Goal: Transaction & Acquisition: Purchase product/service

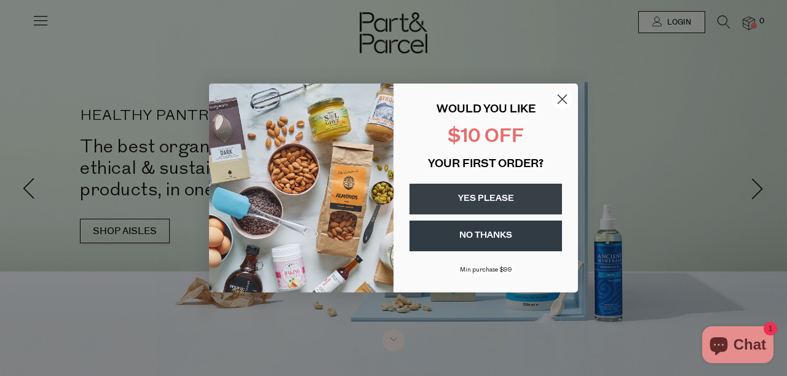
click at [566, 96] on circle "Close dialog" at bounding box center [562, 99] width 20 height 20
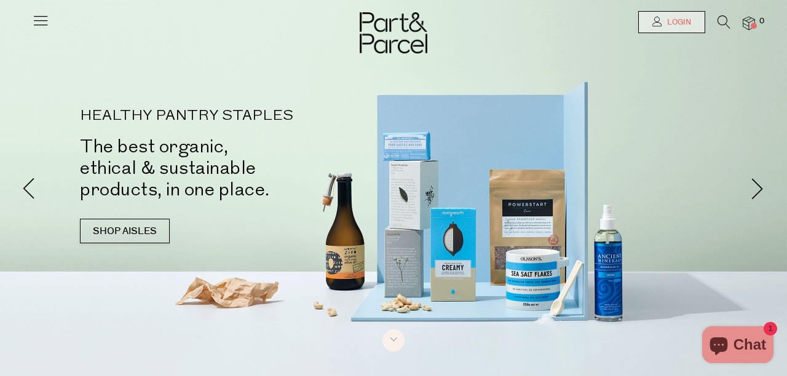
click at [672, 21] on span "Login" at bounding box center [677, 22] width 27 height 10
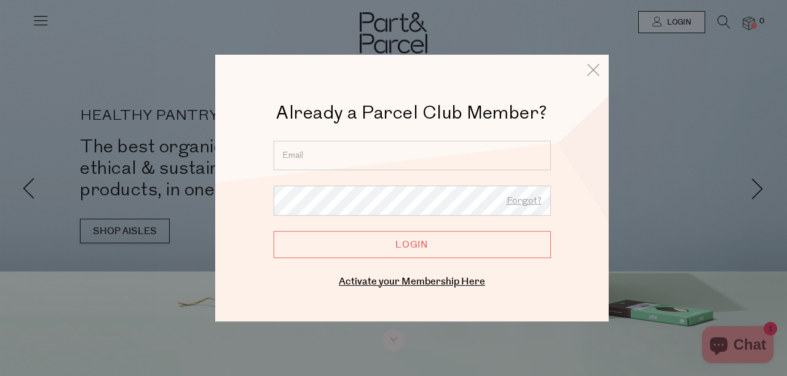
click at [414, 157] on input "email" at bounding box center [411, 156] width 277 height 30
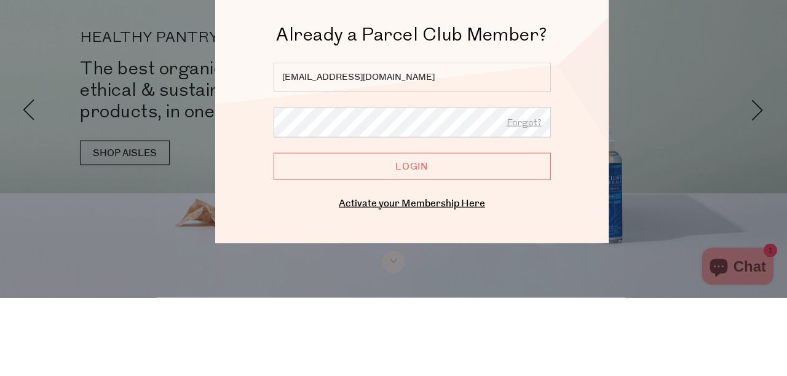
type input "[EMAIL_ADDRESS][DOMAIN_NAME]"
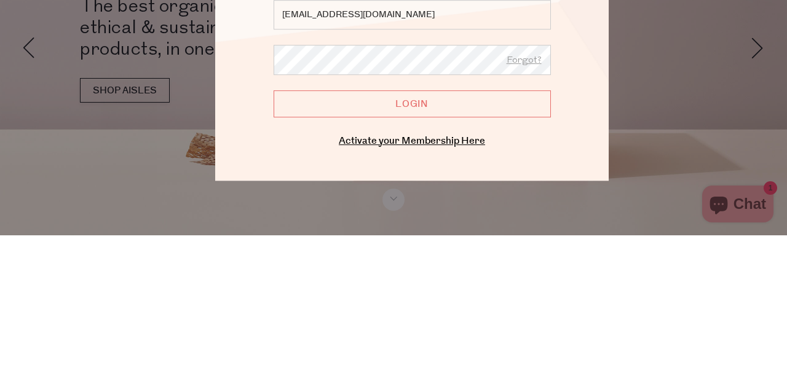
click at [471, 246] on input "Login" at bounding box center [411, 244] width 277 height 27
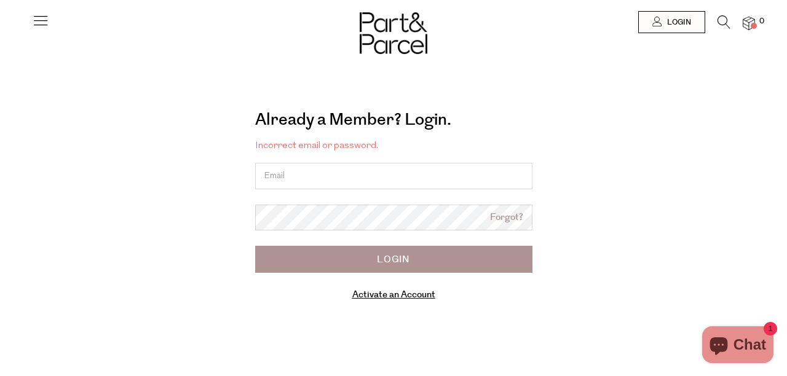
click at [370, 173] on input "email" at bounding box center [393, 176] width 277 height 26
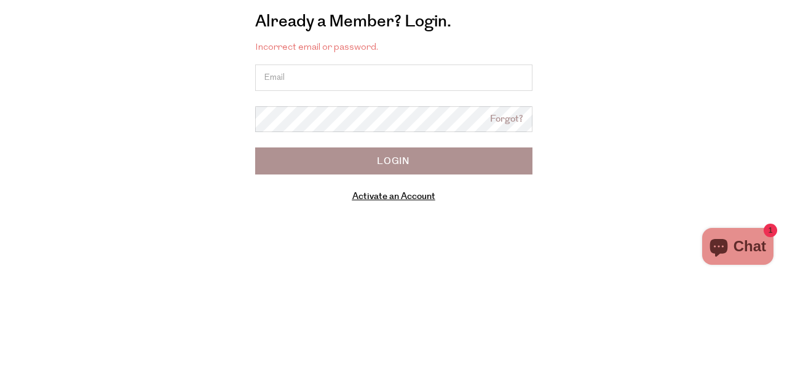
type input "hsn_briony@hotmail.com"
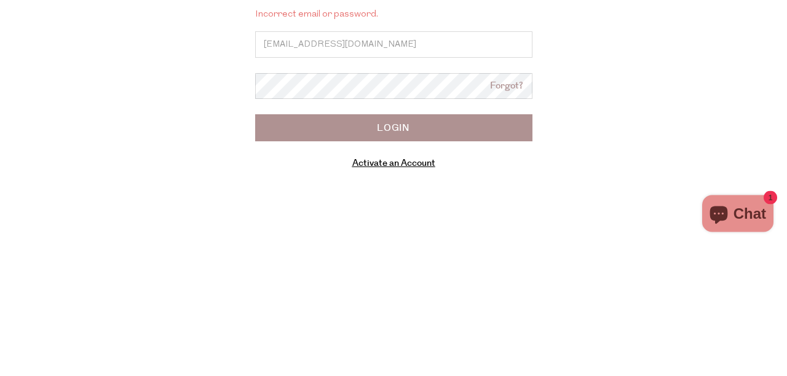
click at [461, 261] on input "Login" at bounding box center [393, 259] width 277 height 27
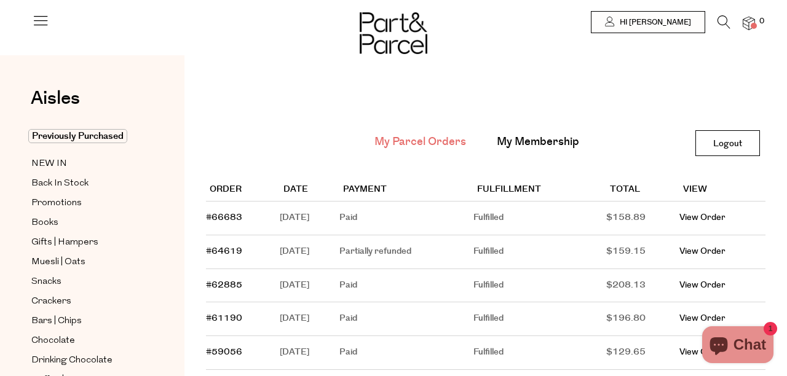
click at [557, 149] on link "My Membership" at bounding box center [538, 142] width 82 height 16
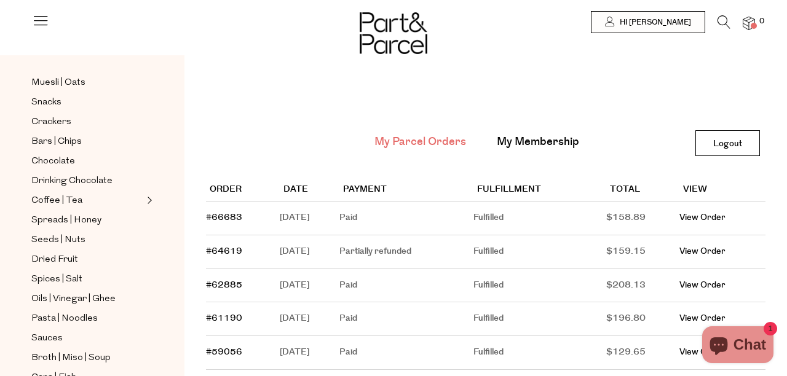
scroll to position [184, 0]
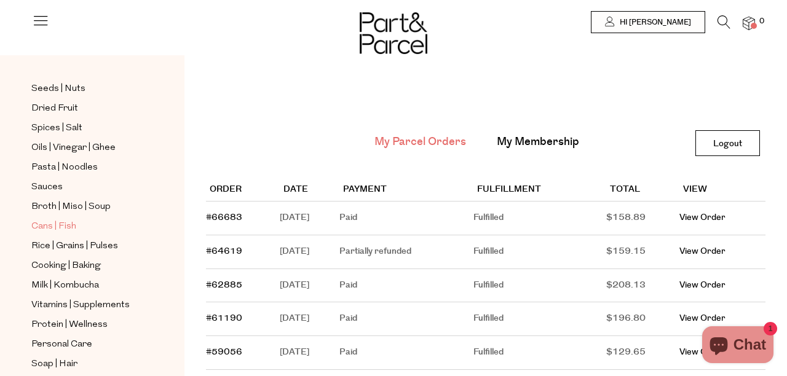
click at [53, 226] on span "Cans | Fish" at bounding box center [53, 226] width 45 height 15
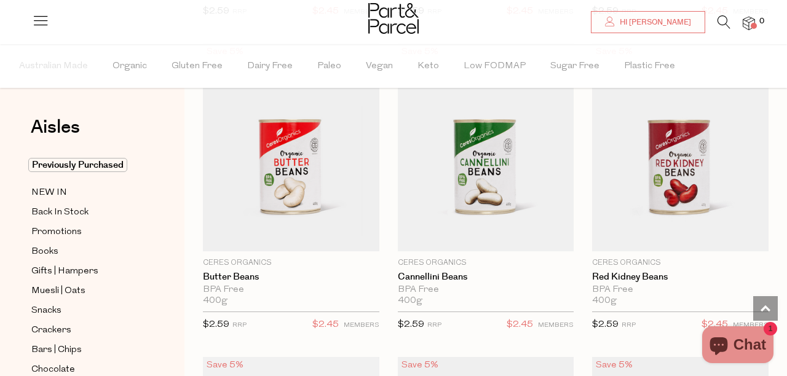
scroll to position [751, 0]
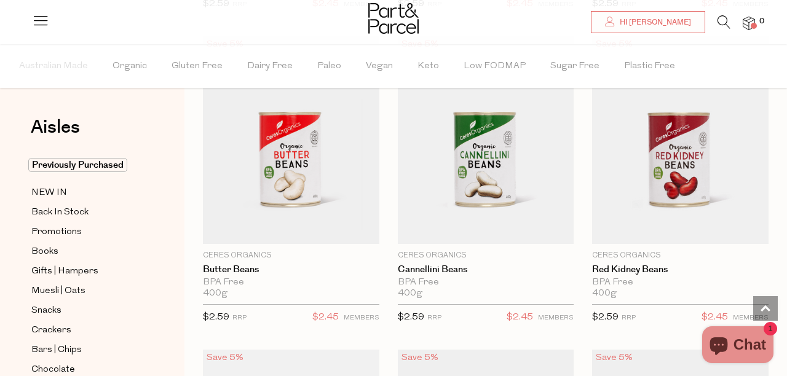
click at [542, 167] on img at bounding box center [486, 140] width 176 height 208
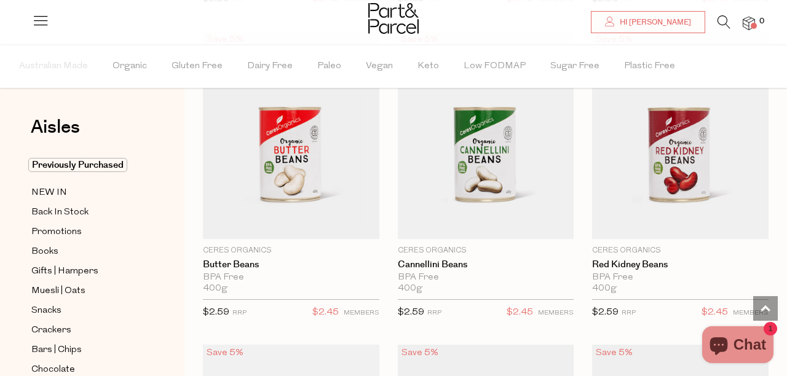
scroll to position [810, 0]
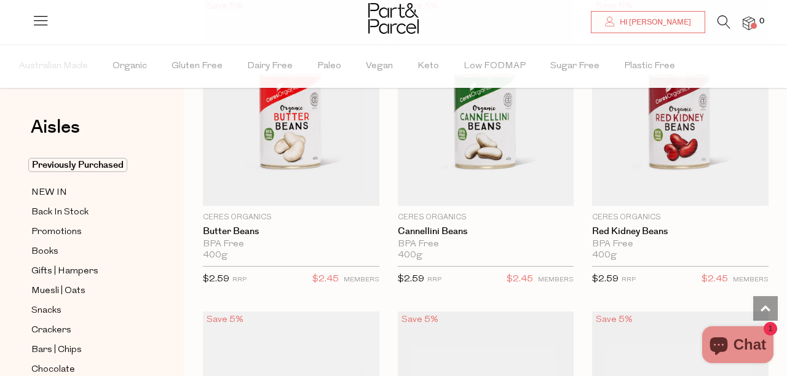
scroll to position [781, 0]
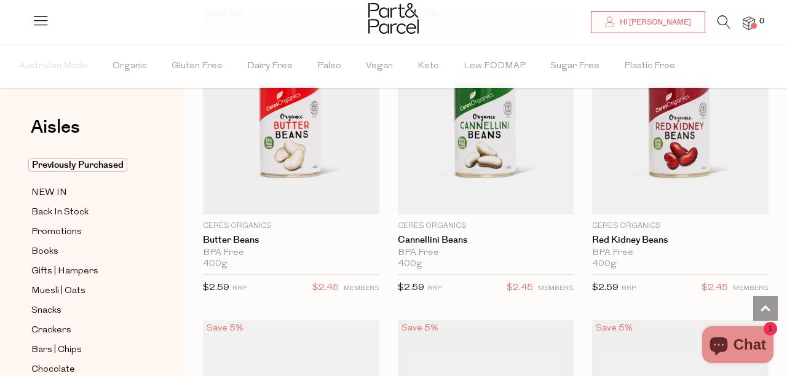
click at [555, 117] on span "Add To Parcel" at bounding box center [485, 103] width 169 height 26
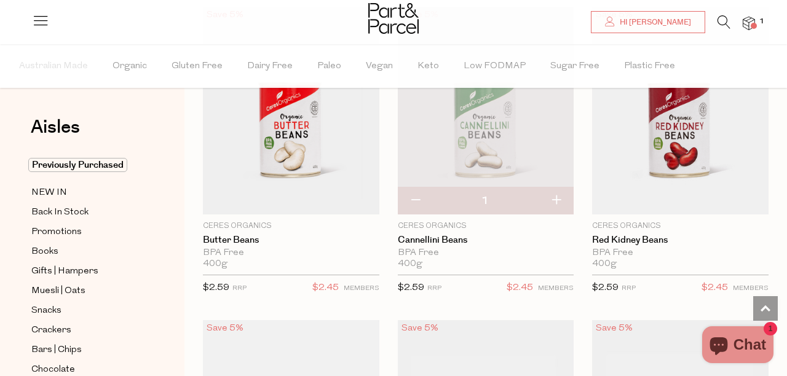
click at [554, 200] on button "button" at bounding box center [555, 200] width 35 height 27
type input "2"
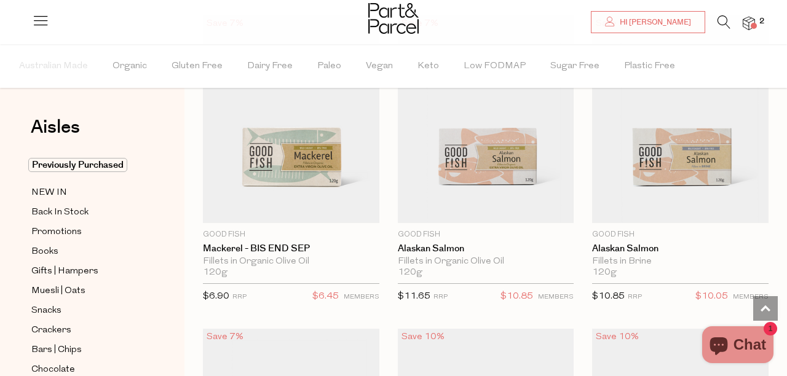
scroll to position [2032, 0]
click at [754, 125] on span "Add To Parcel" at bounding box center [680, 111] width 169 height 26
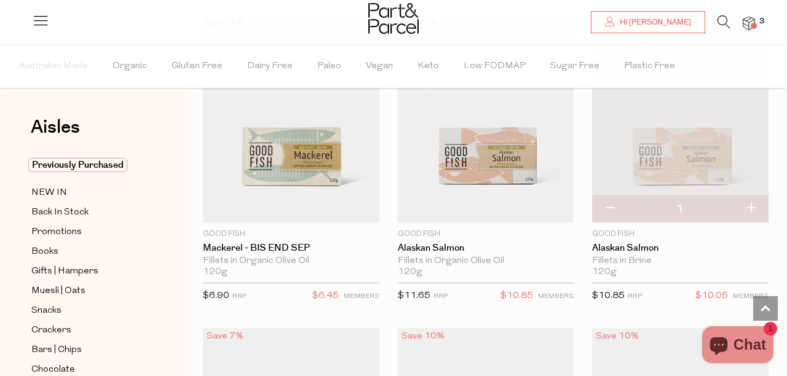
click at [752, 202] on button "button" at bounding box center [750, 208] width 35 height 27
type input "2"
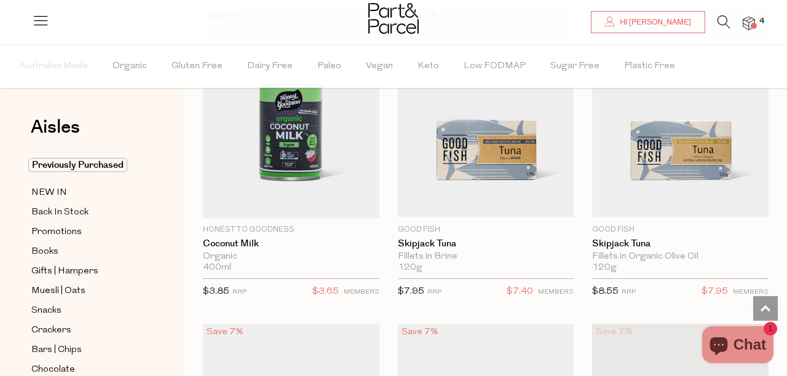
scroll to position [1720, 0]
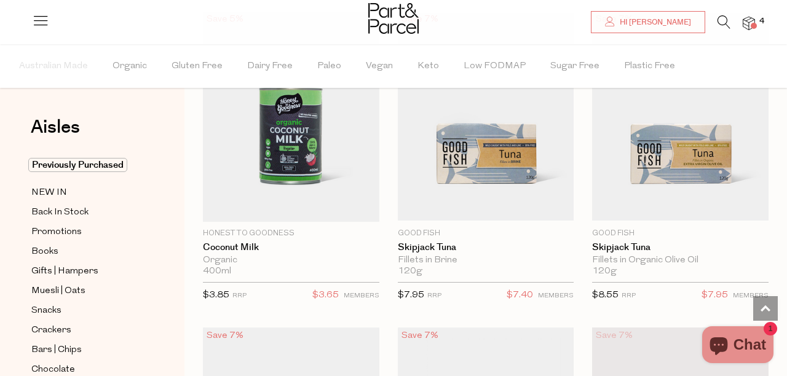
click at [554, 122] on span "Add To Parcel" at bounding box center [485, 109] width 169 height 26
click at [561, 203] on span "Adding..." at bounding box center [485, 208] width 169 height 26
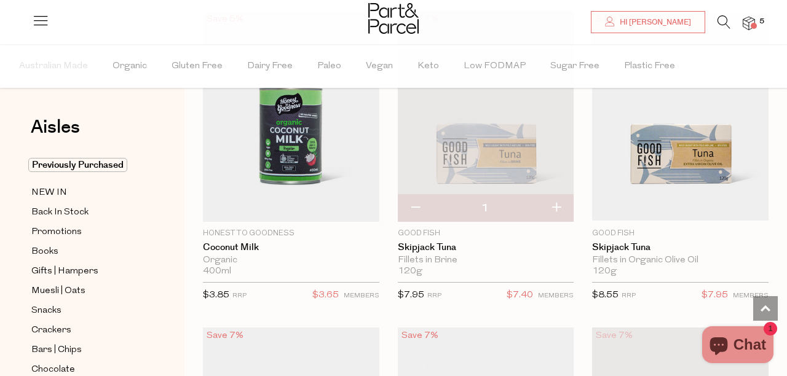
click at [555, 205] on button "button" at bounding box center [555, 208] width 35 height 27
type input "2"
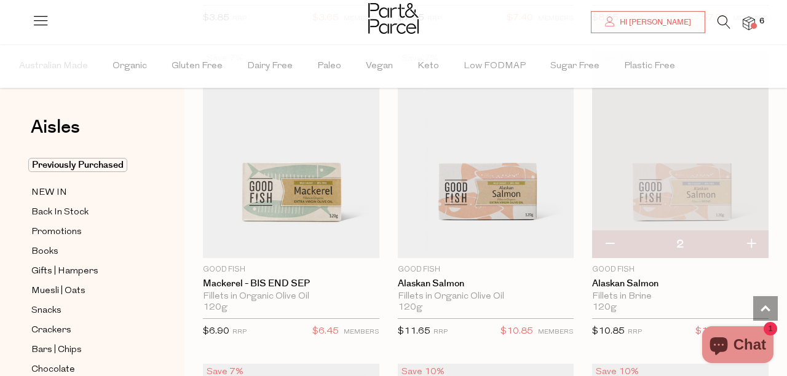
scroll to position [1994, 0]
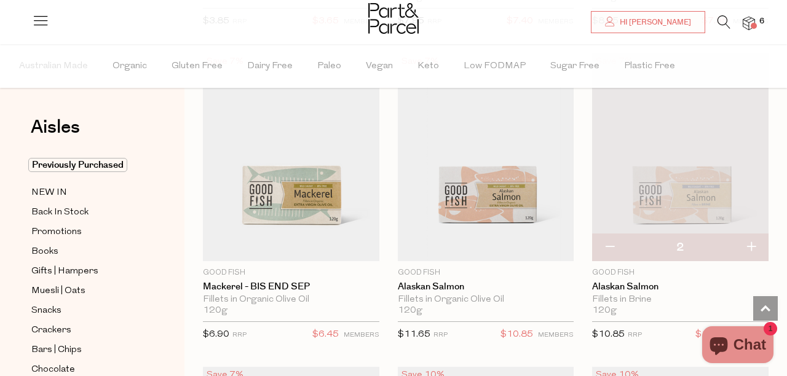
click at [368, 163] on span "Notify Me" at bounding box center [291, 150] width 169 height 26
type input "Notify when available"
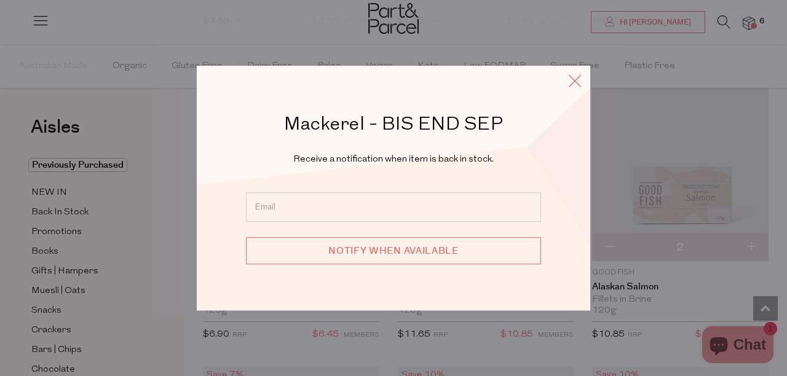
click at [576, 82] on icon at bounding box center [574, 81] width 18 height 18
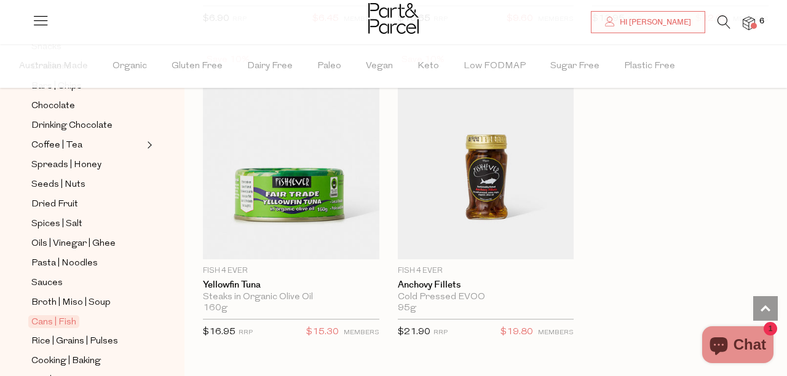
scroll to position [269, 0]
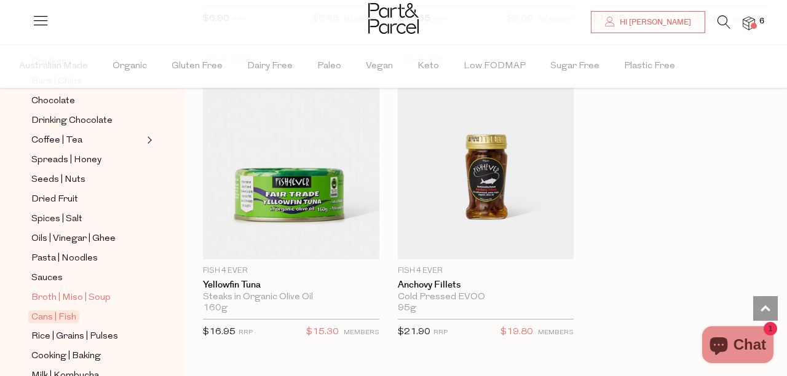
click at [82, 297] on span "Broth | Miso | Soup" at bounding box center [70, 298] width 79 height 15
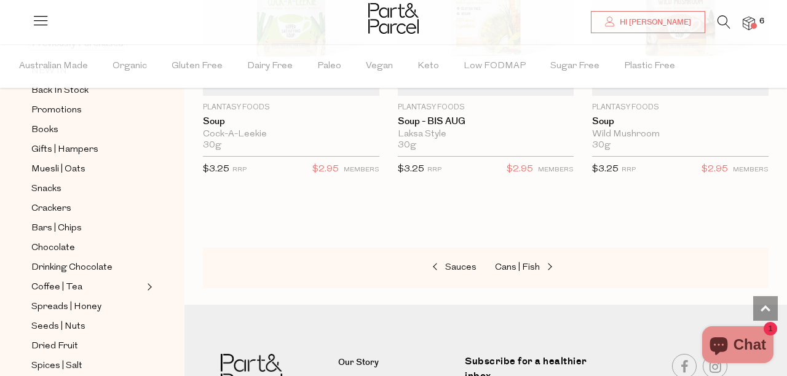
scroll to position [120, 0]
click at [453, 264] on span "Sauces" at bounding box center [460, 267] width 31 height 9
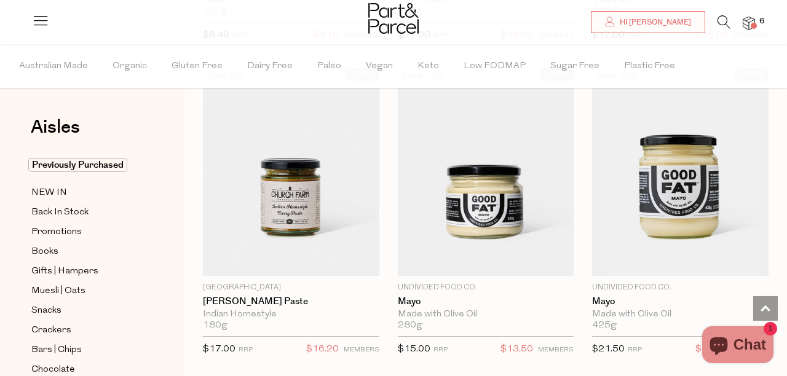
scroll to position [1661, 0]
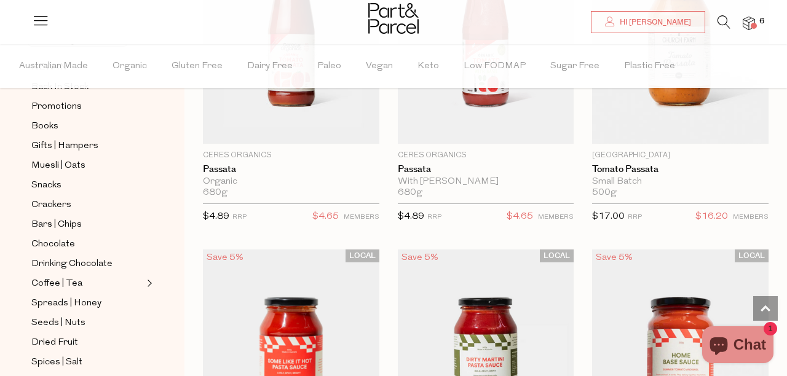
scroll to position [125, 0]
click at [52, 245] on span "Chocolate" at bounding box center [53, 244] width 44 height 15
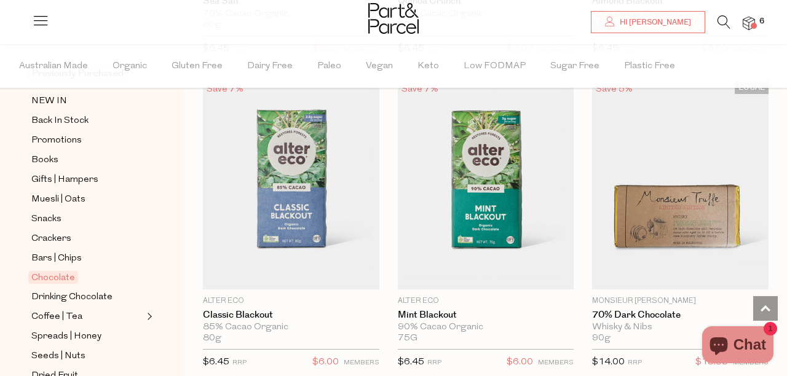
scroll to position [101, 0]
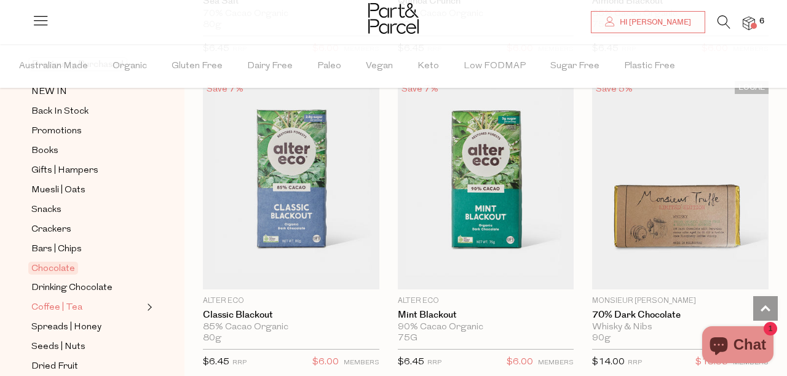
click at [57, 310] on span "Coffee | Tea" at bounding box center [56, 308] width 51 height 15
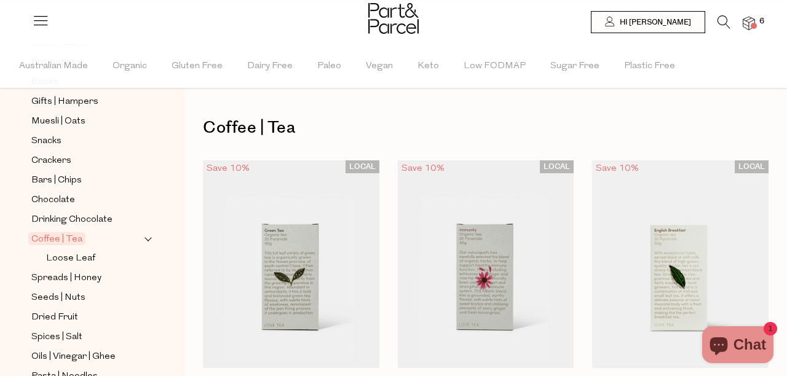
scroll to position [173, 0]
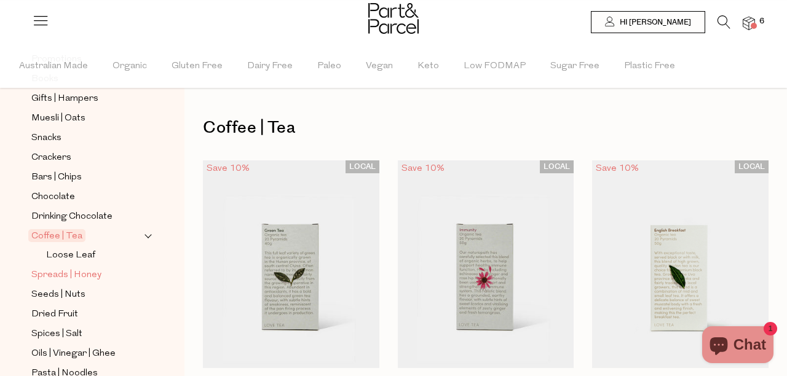
click at [89, 271] on span "Spreads | Honey" at bounding box center [66, 275] width 70 height 15
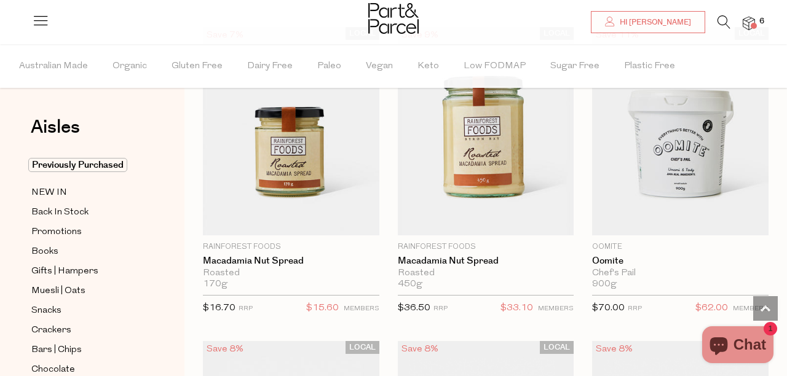
scroll to position [2641, 0]
click at [369, 138] on span "Add To Parcel" at bounding box center [291, 124] width 169 height 26
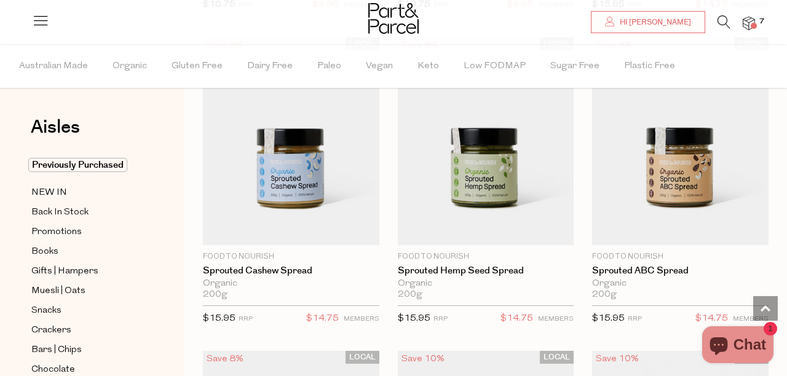
scroll to position [3573, 0]
click at [760, 147] on span "Add To Parcel" at bounding box center [680, 133] width 169 height 26
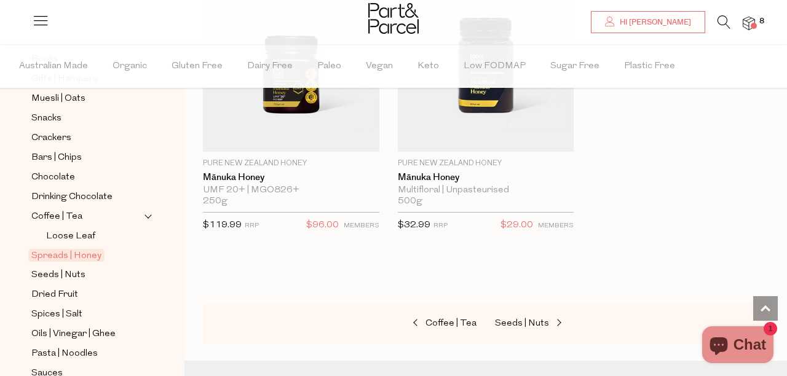
scroll to position [202, 0]
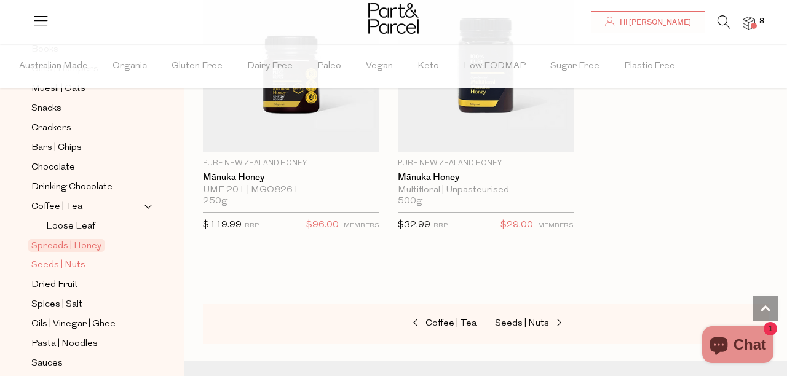
click at [71, 266] on span "Seeds | Nuts" at bounding box center [58, 265] width 54 height 15
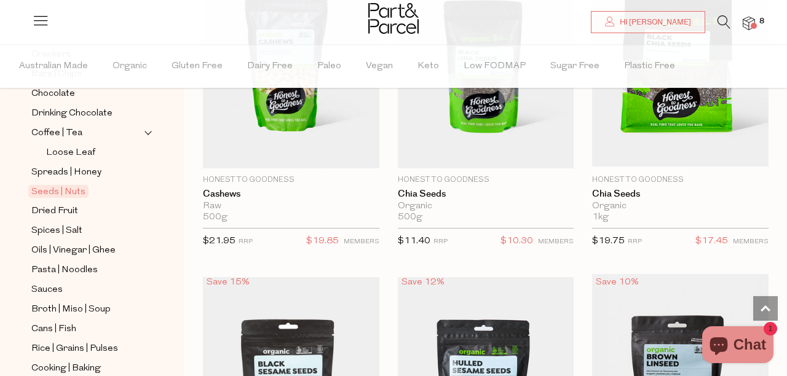
scroll to position [297, 0]
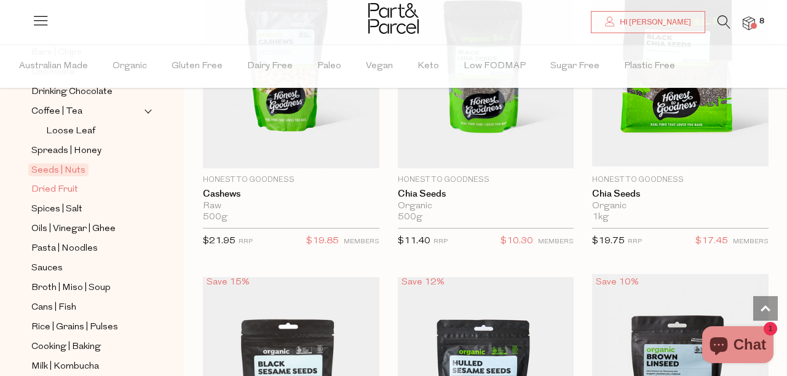
click at [60, 190] on span "Dried Fruit" at bounding box center [54, 190] width 47 height 15
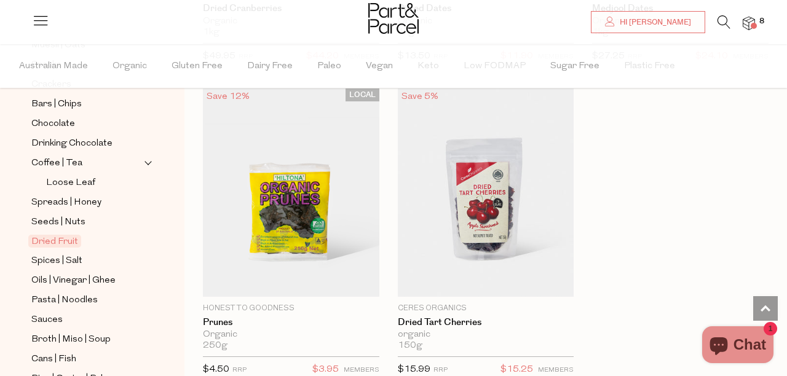
scroll to position [247, 0]
click at [69, 259] on span "Spices | Salt" at bounding box center [56, 260] width 51 height 15
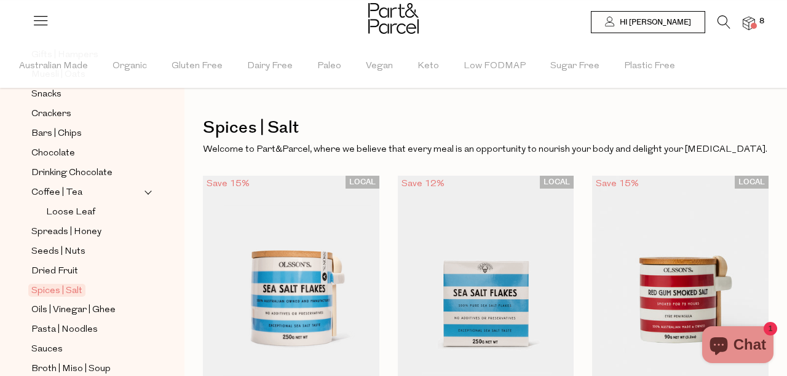
scroll to position [234, 0]
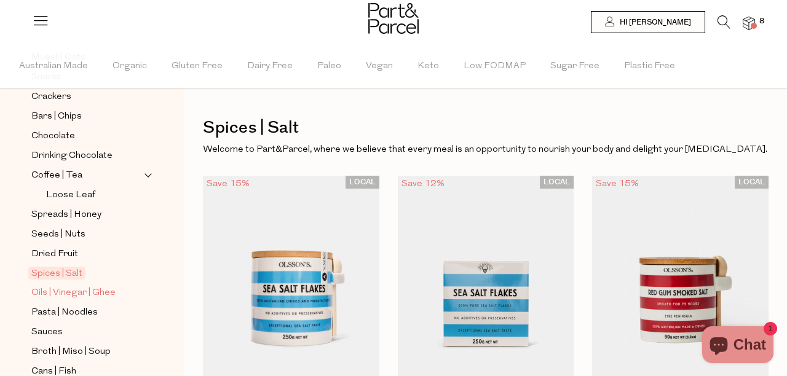
click at [96, 295] on span "Oils | Vinegar | Ghee" at bounding box center [73, 293] width 84 height 15
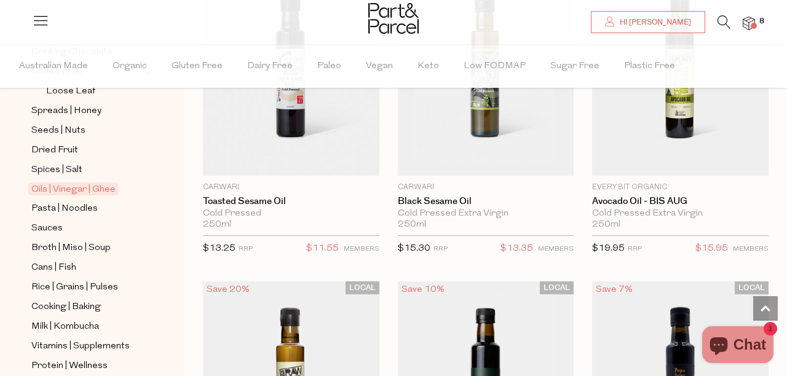
scroll to position [340, 0]
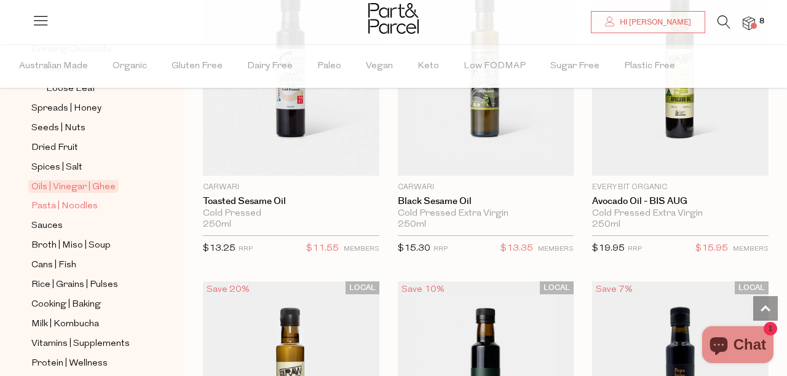
click at [70, 206] on span "Pasta | Noodles" at bounding box center [64, 206] width 66 height 15
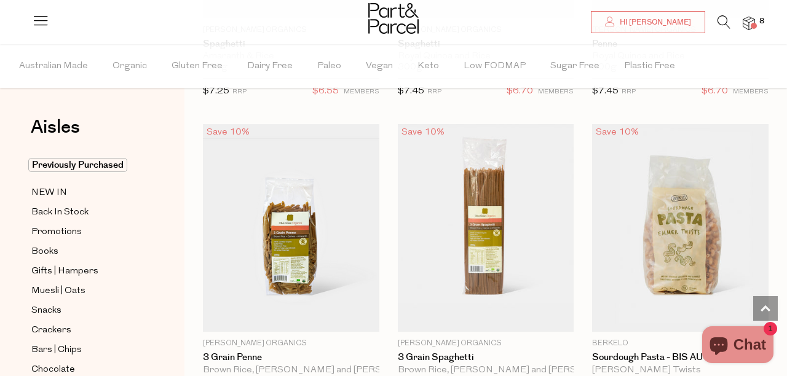
scroll to position [1632, 0]
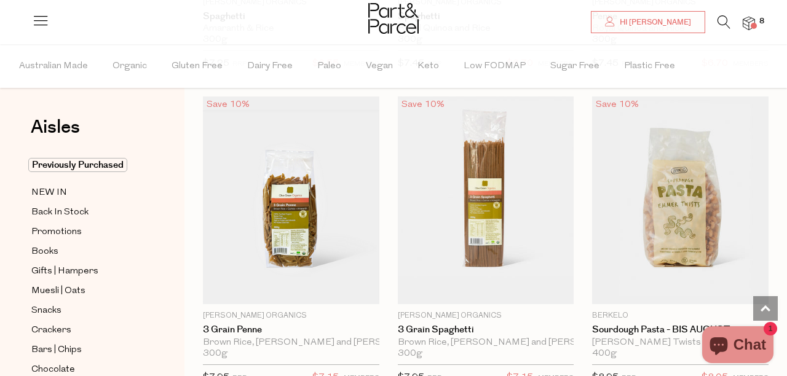
click at [357, 206] on span "Add To Parcel" at bounding box center [291, 192] width 169 height 26
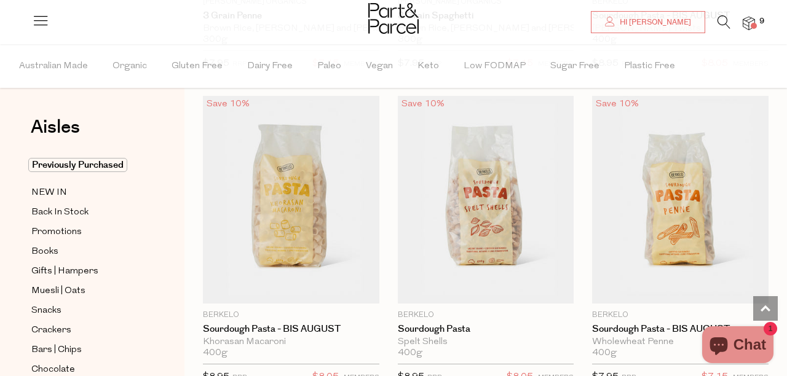
scroll to position [1952, 0]
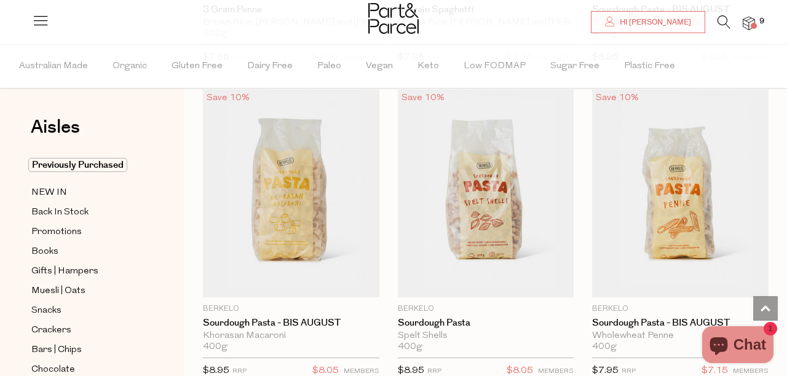
click at [561, 200] on span "Notify Me" at bounding box center [485, 186] width 169 height 26
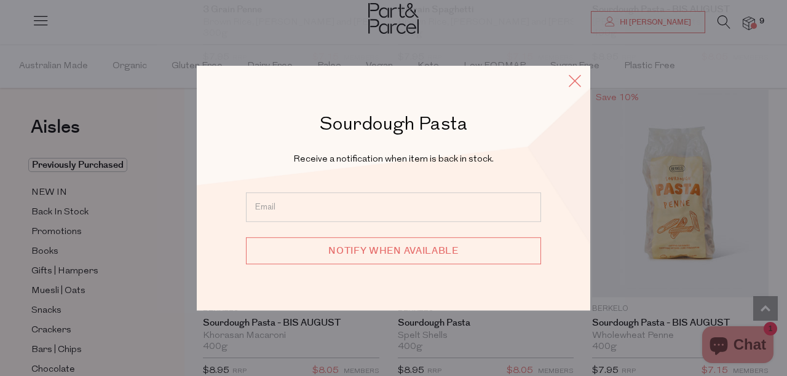
click at [573, 90] on icon at bounding box center [574, 81] width 18 height 18
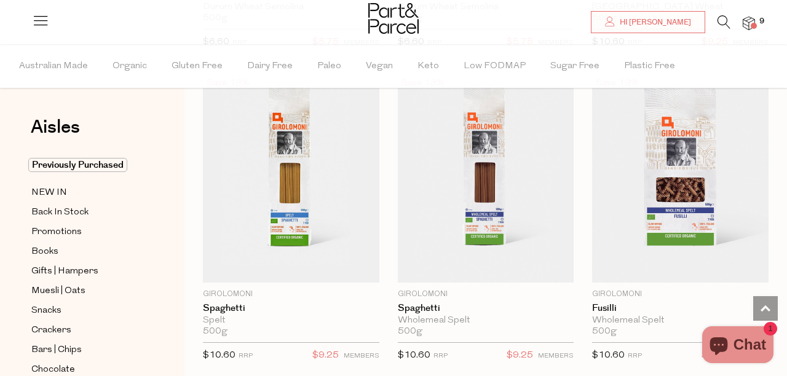
scroll to position [3187, 0]
click at [754, 184] on span "Add To Parcel" at bounding box center [680, 170] width 169 height 26
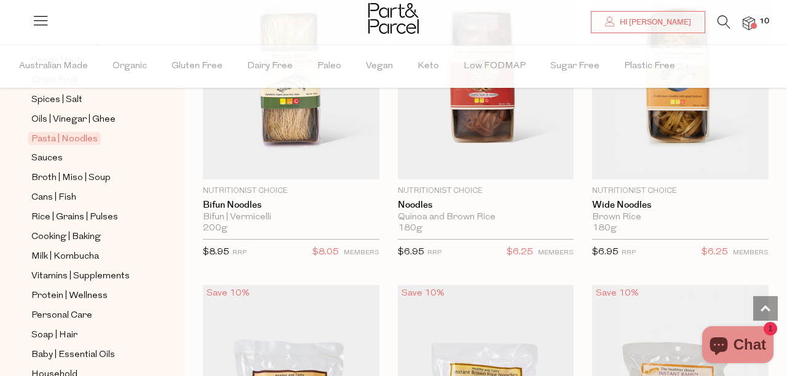
scroll to position [372, 0]
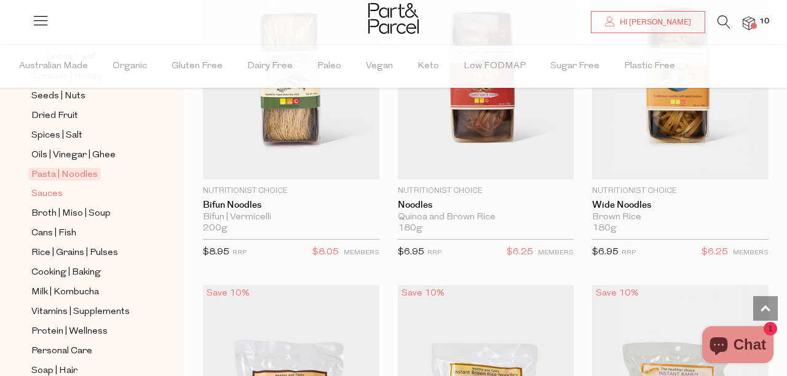
click at [39, 194] on span "Sauces" at bounding box center [46, 194] width 31 height 15
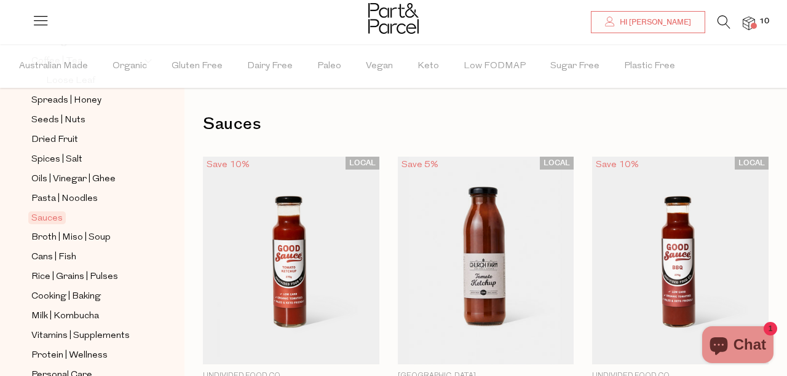
scroll to position [349, 0]
click at [92, 275] on span "Rice | Grains | Pulses" at bounding box center [74, 276] width 87 height 15
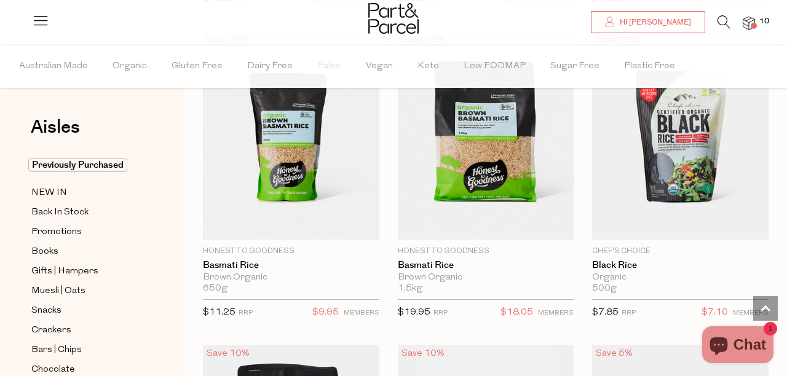
scroll to position [1383, 0]
click at [749, 141] on span "Add To Parcel" at bounding box center [680, 127] width 169 height 26
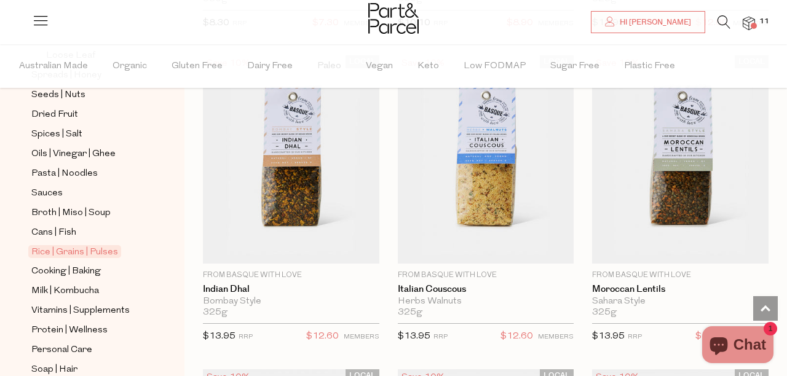
scroll to position [374, 0]
click at [81, 273] on span "Cooking | Baking" at bounding box center [65, 270] width 69 height 15
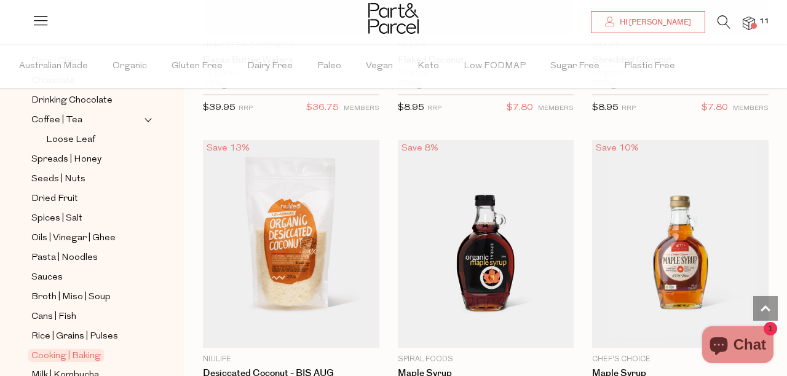
scroll to position [447, 0]
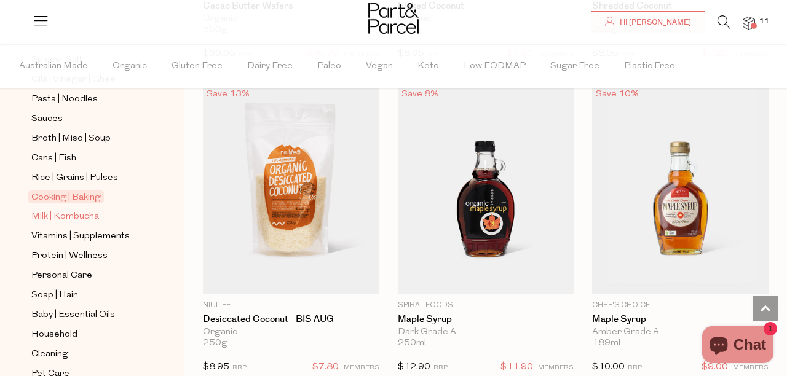
click at [80, 216] on span "Milk | Kombucha" at bounding box center [65, 217] width 68 height 15
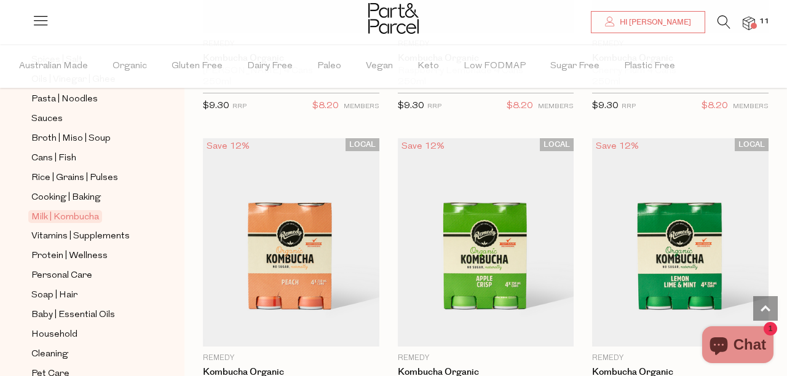
scroll to position [1611, 0]
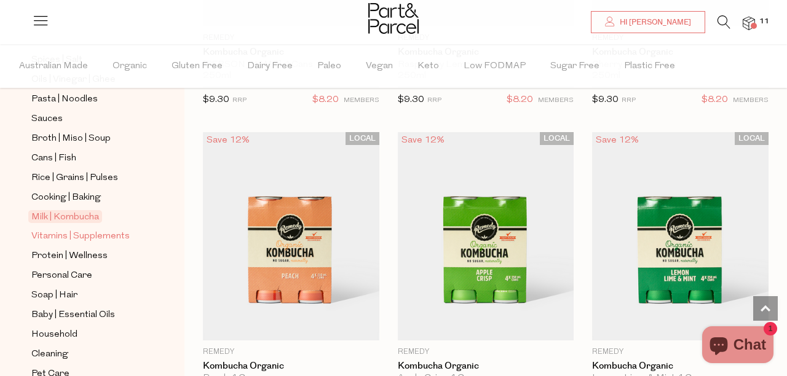
click at [116, 233] on span "Vitamins | Supplements" at bounding box center [80, 236] width 98 height 15
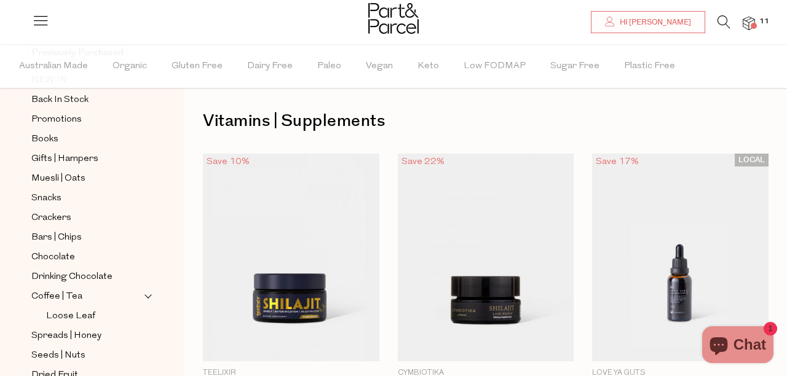
scroll to position [447, 0]
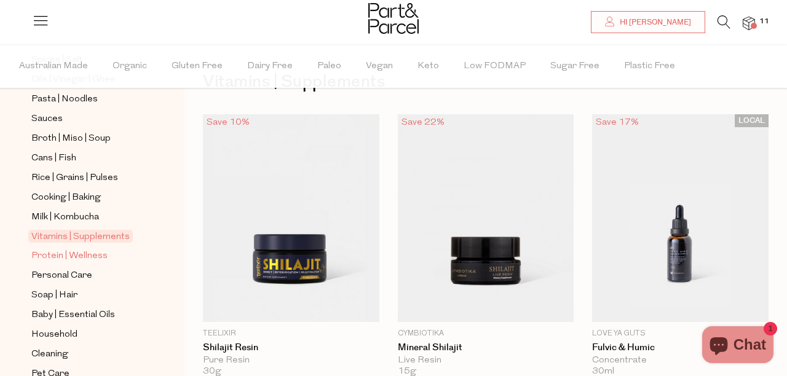
click at [93, 256] on span "Protein | Wellness" at bounding box center [69, 256] width 76 height 15
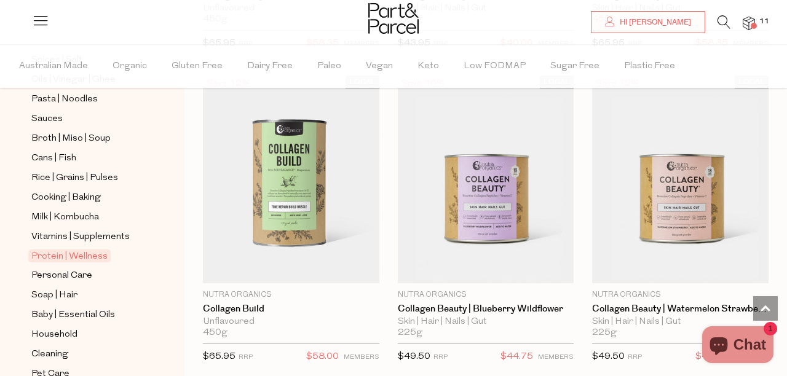
scroll to position [1968, 0]
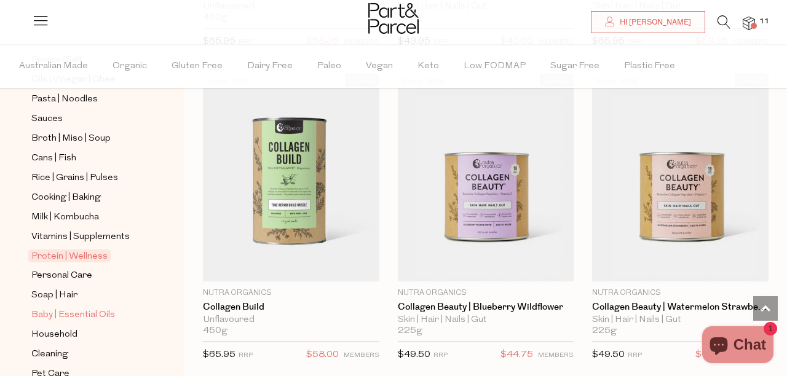
click at [101, 312] on span "Baby | Essential Oils" at bounding box center [73, 315] width 84 height 15
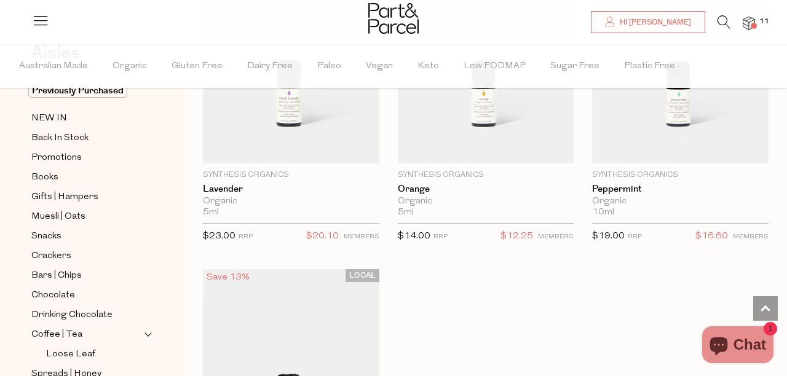
scroll to position [77, 0]
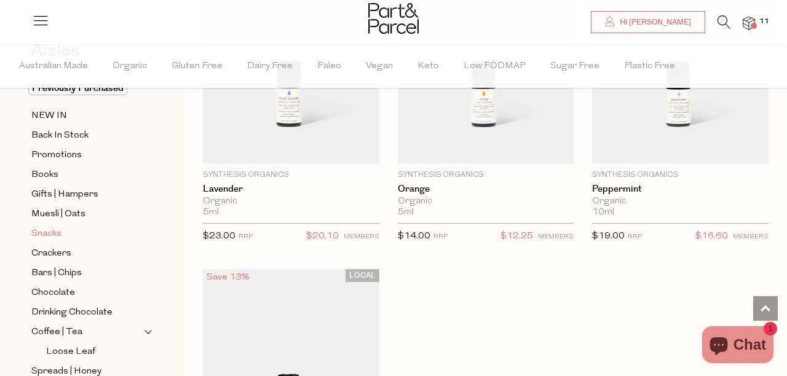
click at [50, 234] on span "Snacks" at bounding box center [46, 234] width 30 height 15
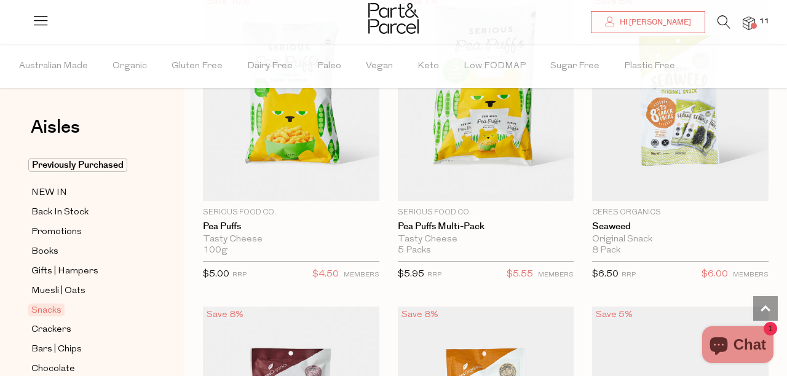
scroll to position [5186, 0]
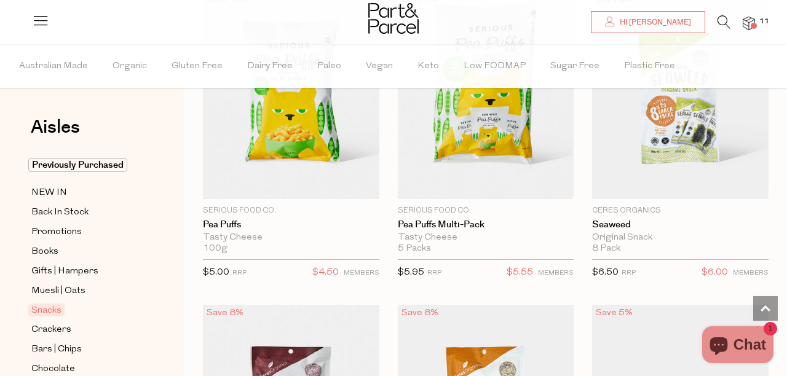
click at [752, 101] on span "Add To Parcel" at bounding box center [680, 88] width 169 height 26
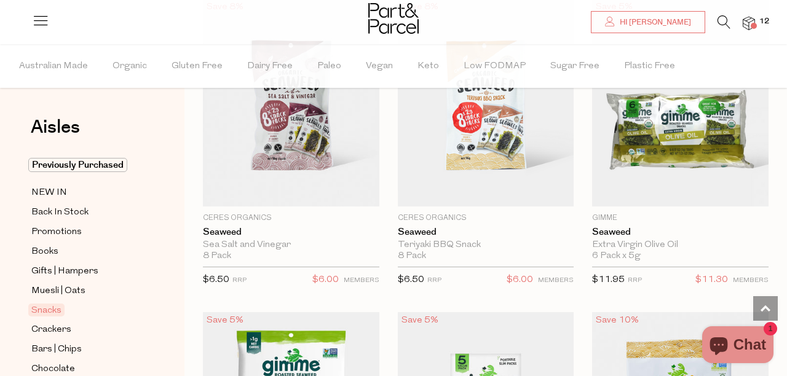
scroll to position [5491, 0]
click at [353, 109] on span "Add To Parcel" at bounding box center [291, 96] width 169 height 26
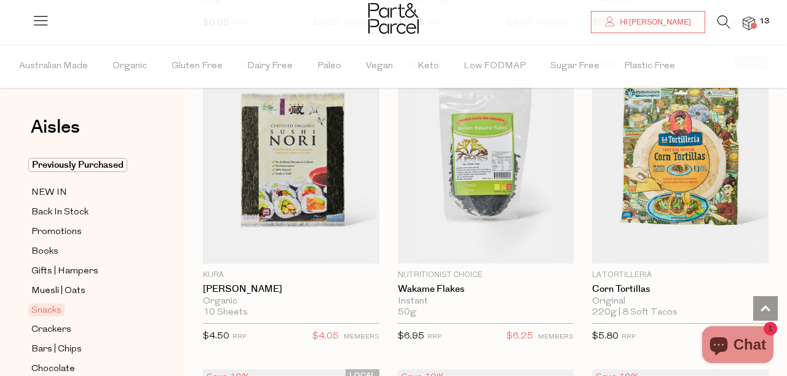
scroll to position [6058, 0]
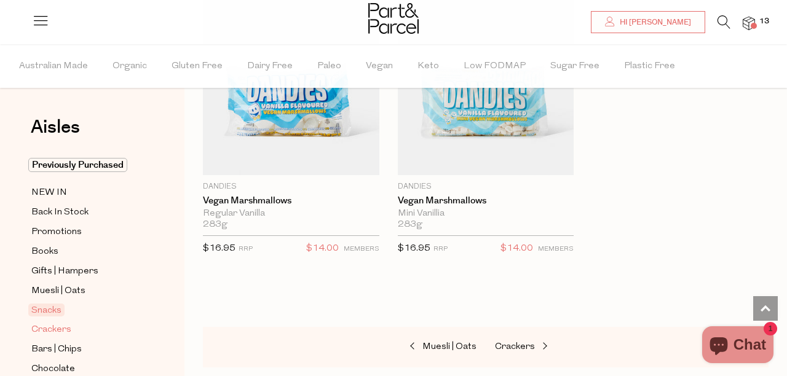
click at [53, 334] on span "Crackers" at bounding box center [51, 330] width 40 height 15
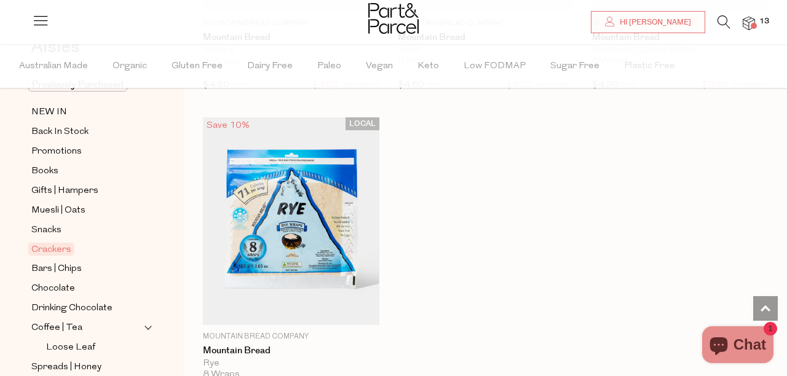
scroll to position [82, 0]
click at [66, 270] on span "Bars | Chips" at bounding box center [56, 268] width 50 height 15
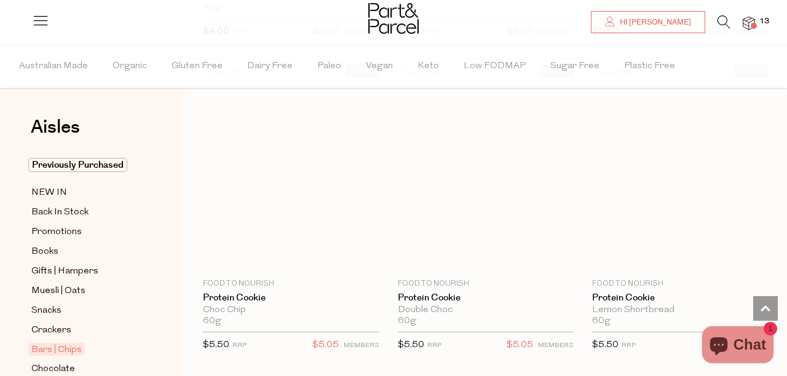
scroll to position [4799, 0]
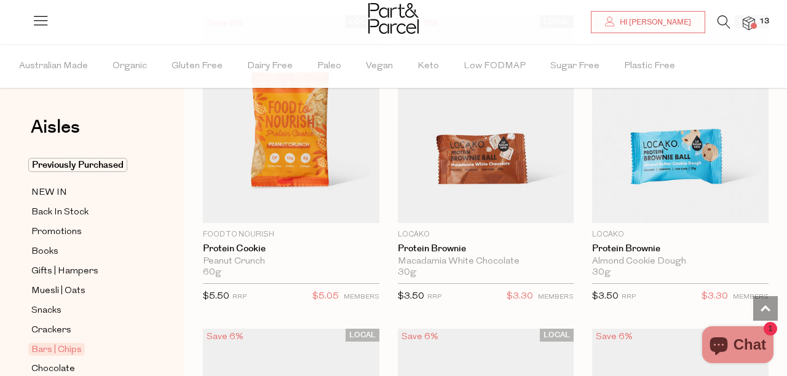
scroll to position [5156, 0]
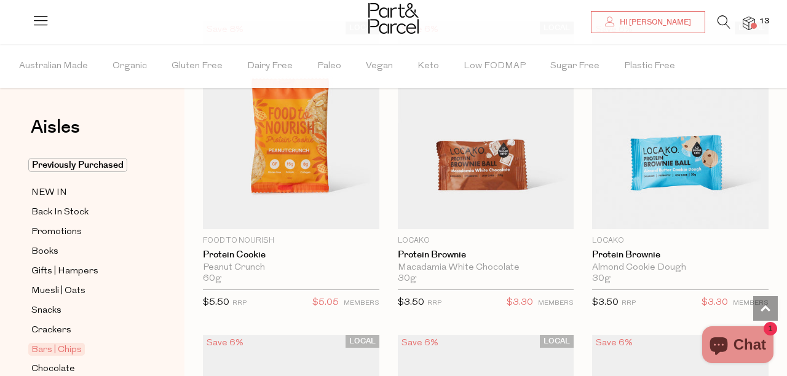
click at [763, 132] on span "Add To Parcel" at bounding box center [680, 118] width 169 height 26
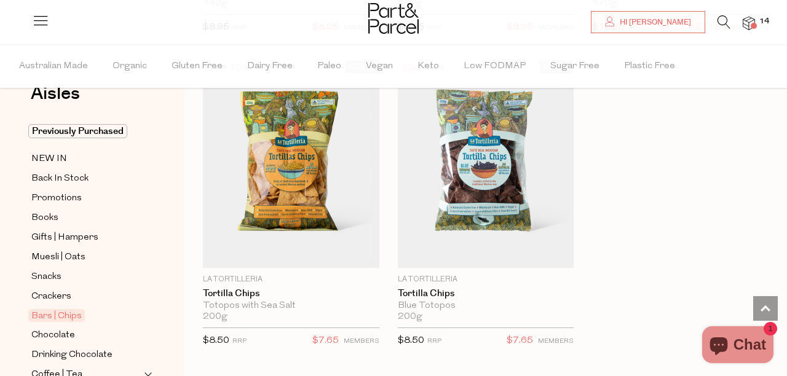
scroll to position [39, 0]
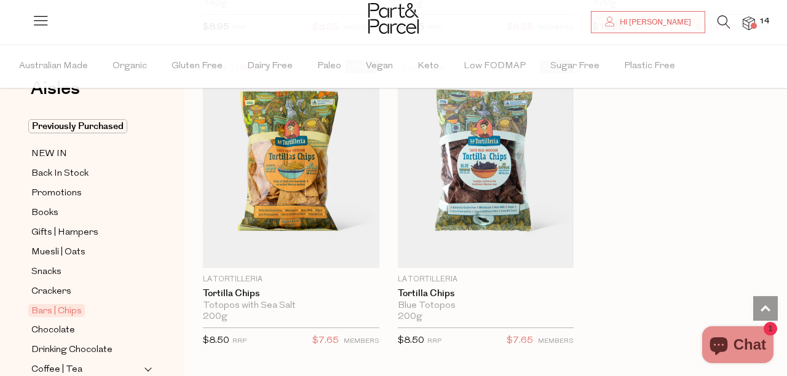
click at [754, 26] on span at bounding box center [753, 26] width 6 height 6
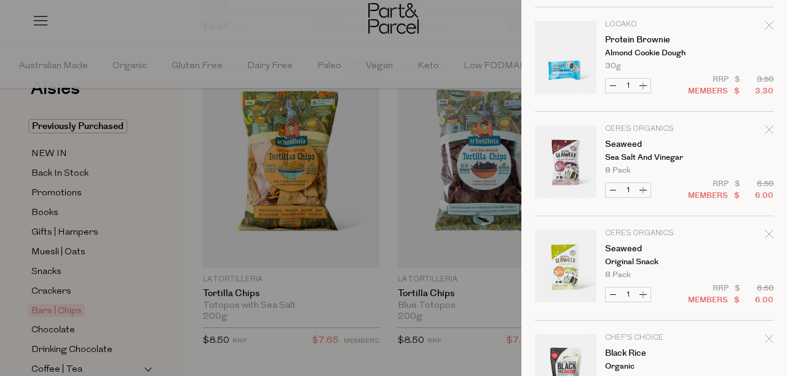
scroll to position [0, 0]
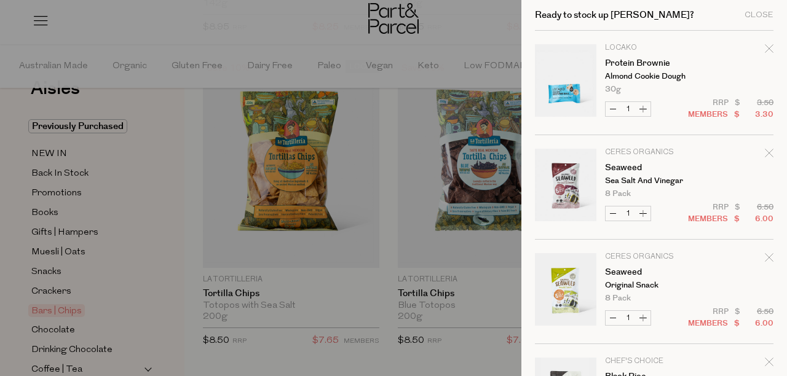
click at [763, 12] on div "Close" at bounding box center [758, 15] width 29 height 8
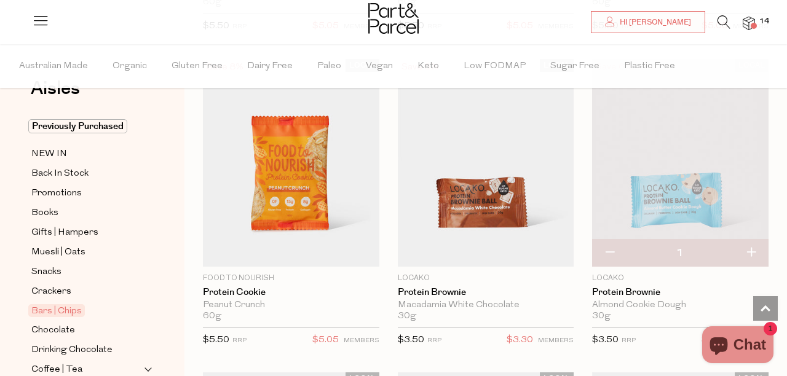
scroll to position [5119, 0]
click at [567, 168] on span "Add To Parcel" at bounding box center [485, 155] width 169 height 26
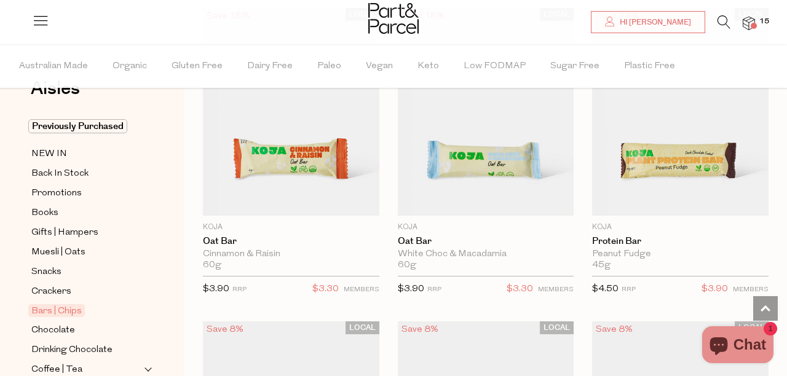
scroll to position [784, 0]
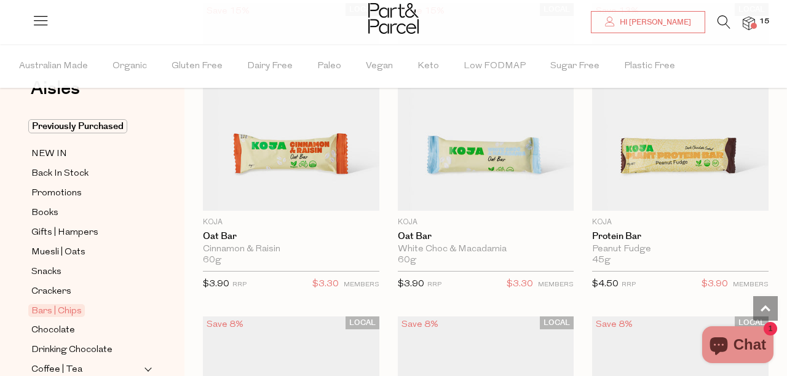
click at [560, 113] on span "Add To Parcel" at bounding box center [485, 100] width 169 height 26
click at [754, 26] on span at bounding box center [753, 26] width 6 height 6
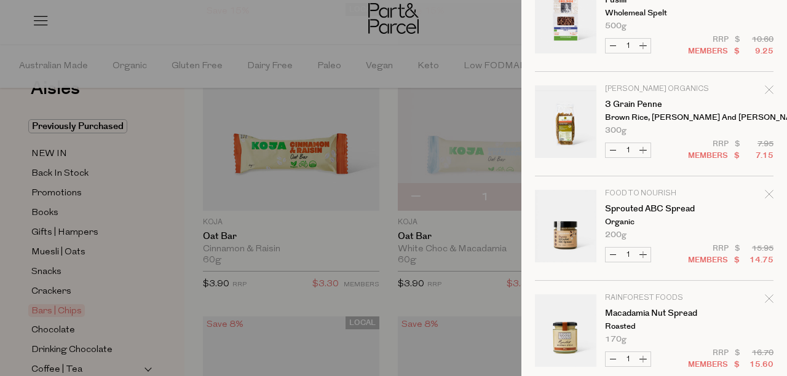
scroll to position [1043, 0]
